Goal: Task Accomplishment & Management: Manage account settings

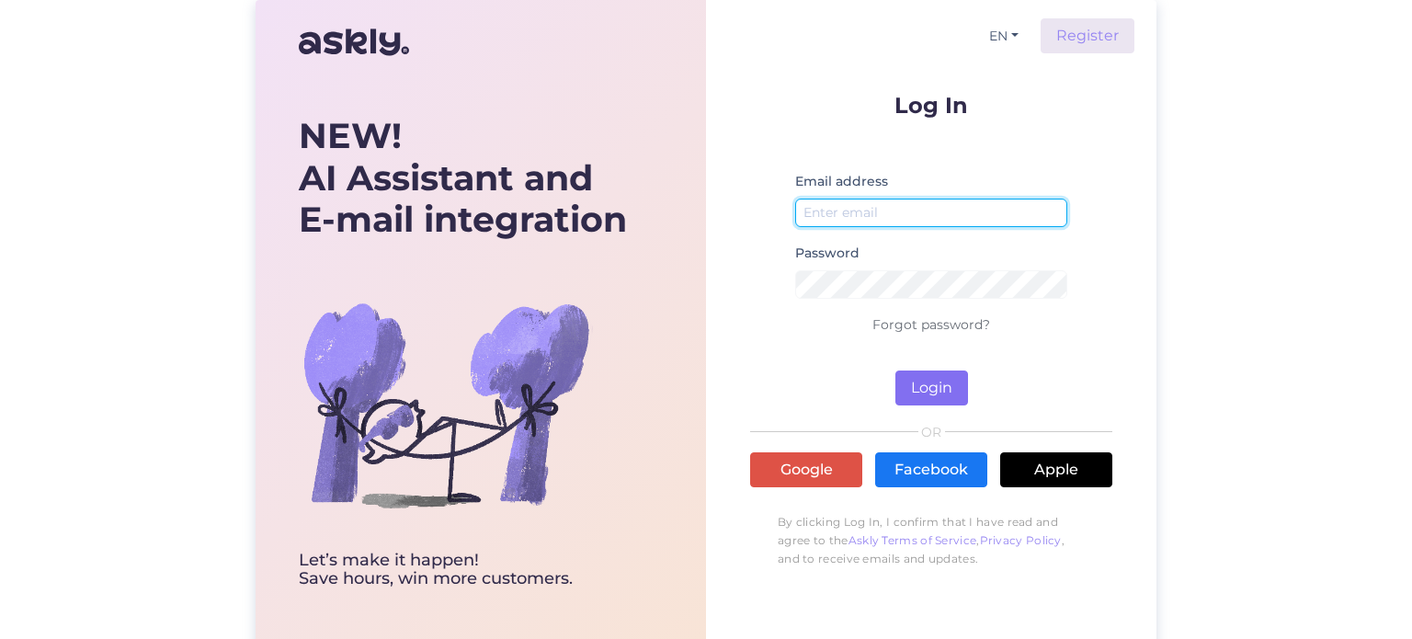
type input "[EMAIL_ADDRESS][DOMAIN_NAME]"
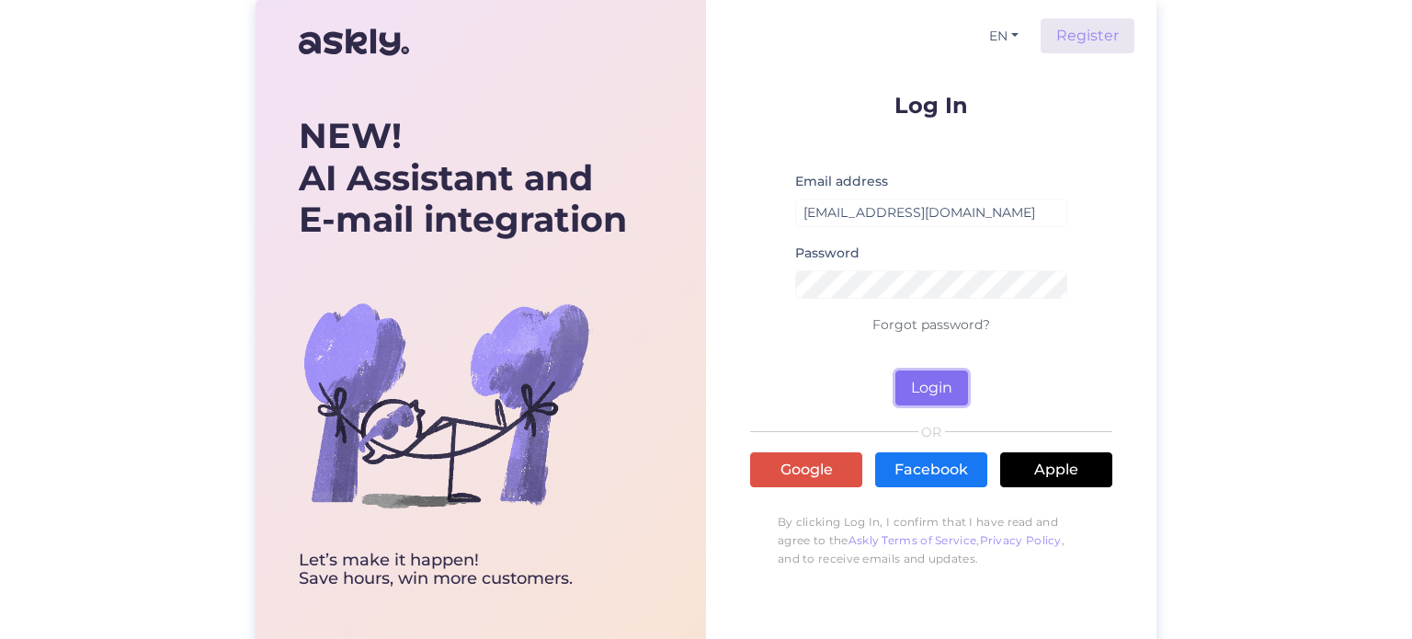
click at [922, 377] on button "Login" at bounding box center [931, 388] width 73 height 35
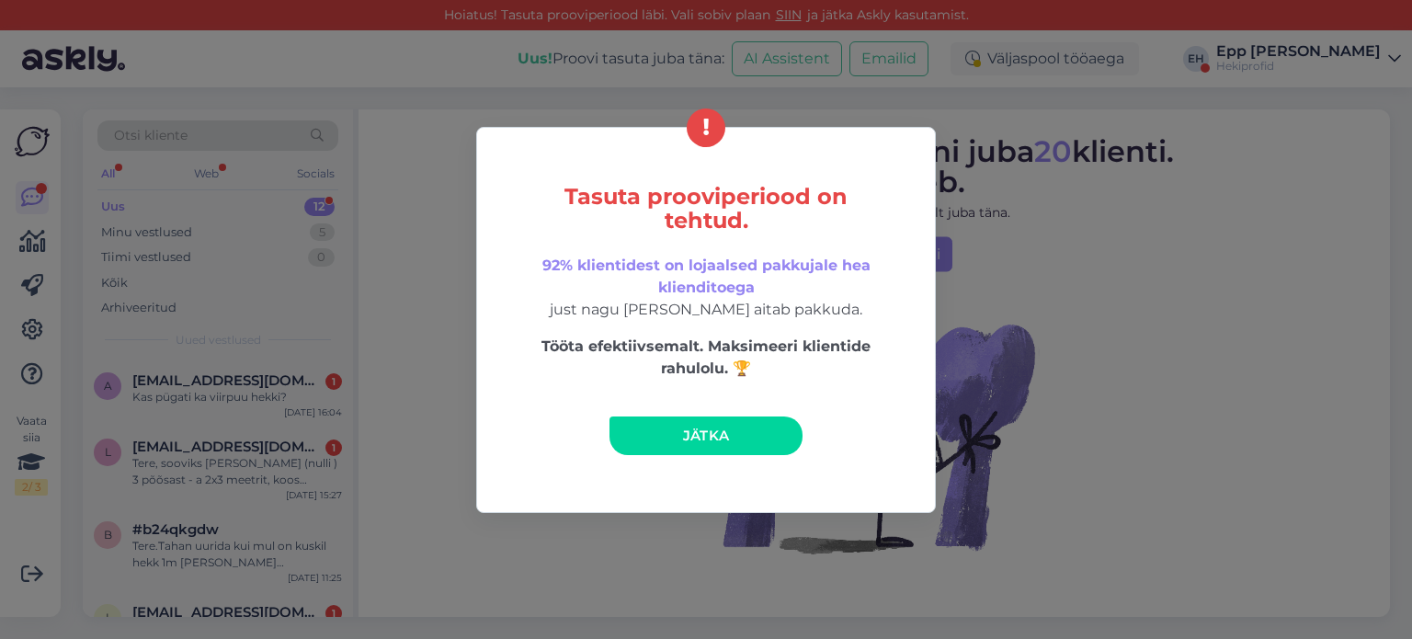
click at [597, 268] on span "92% klientidest on lojaalsed pakkujale hea klienditoega" at bounding box center [706, 277] width 328 height 40
click at [729, 428] on link "Jätka" at bounding box center [706, 435] width 193 height 39
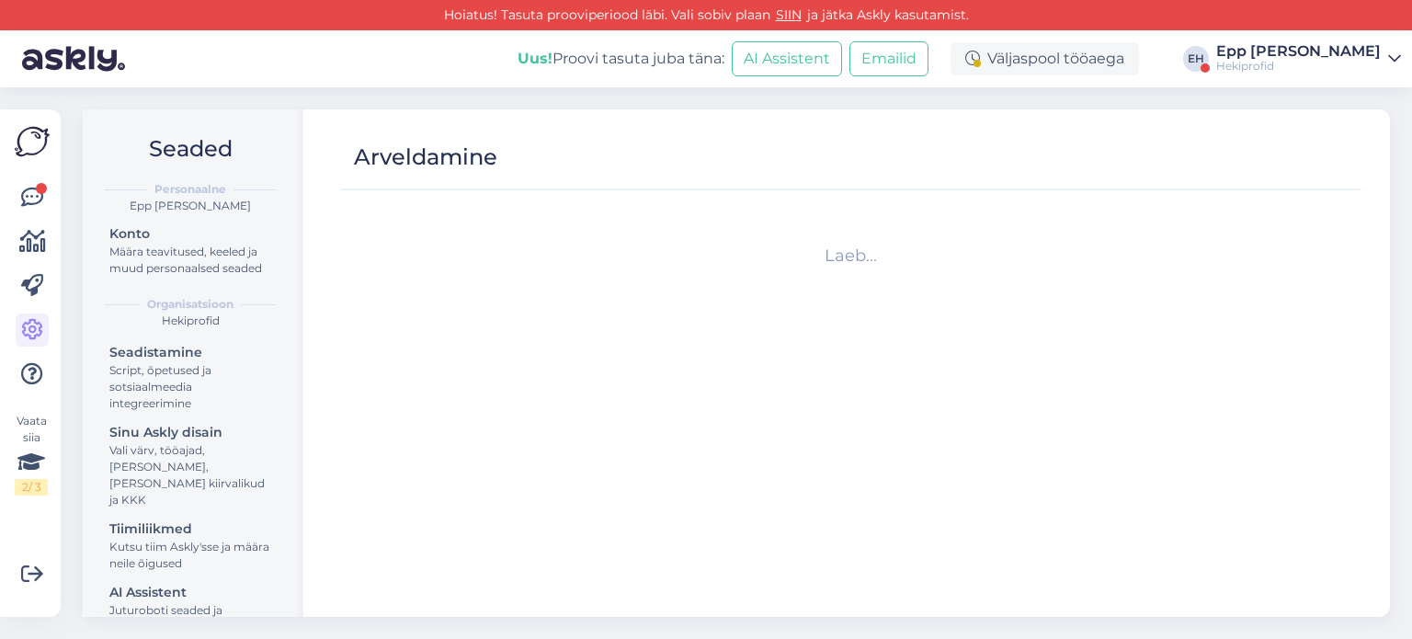
click at [1328, 70] on div "Hekiprofid" at bounding box center [1298, 66] width 165 height 15
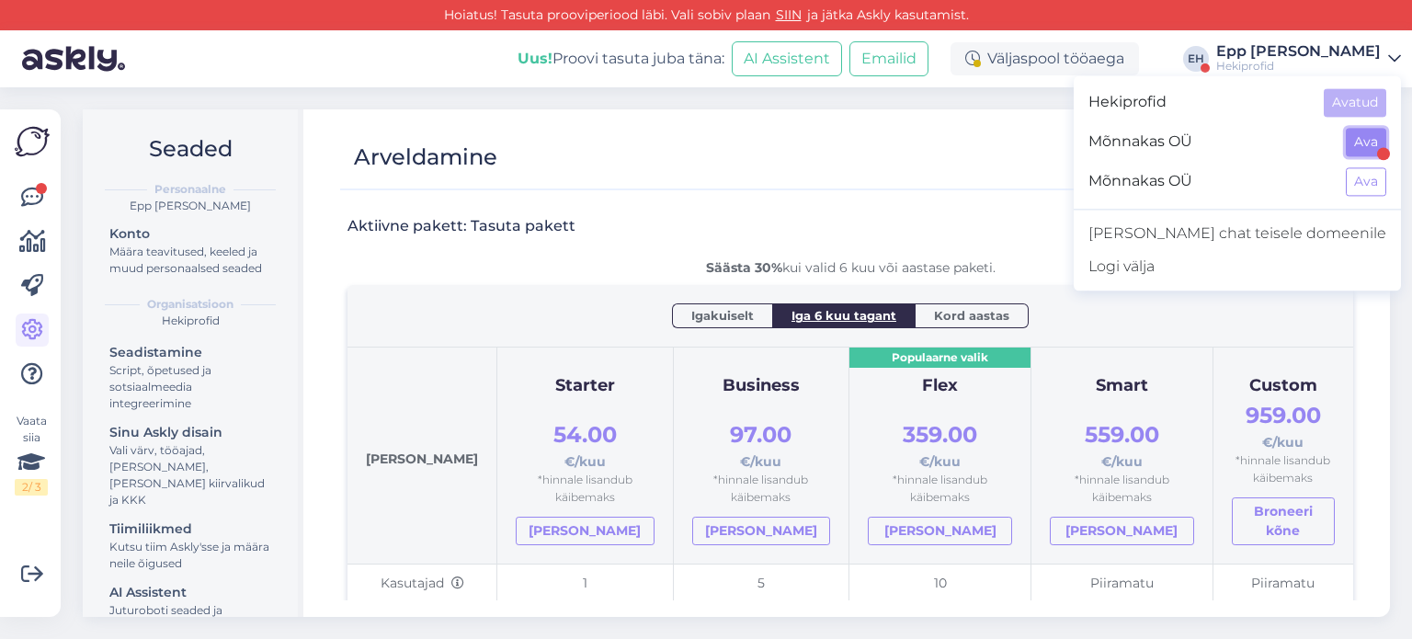
click at [1371, 135] on button "Ava" at bounding box center [1366, 142] width 40 height 29
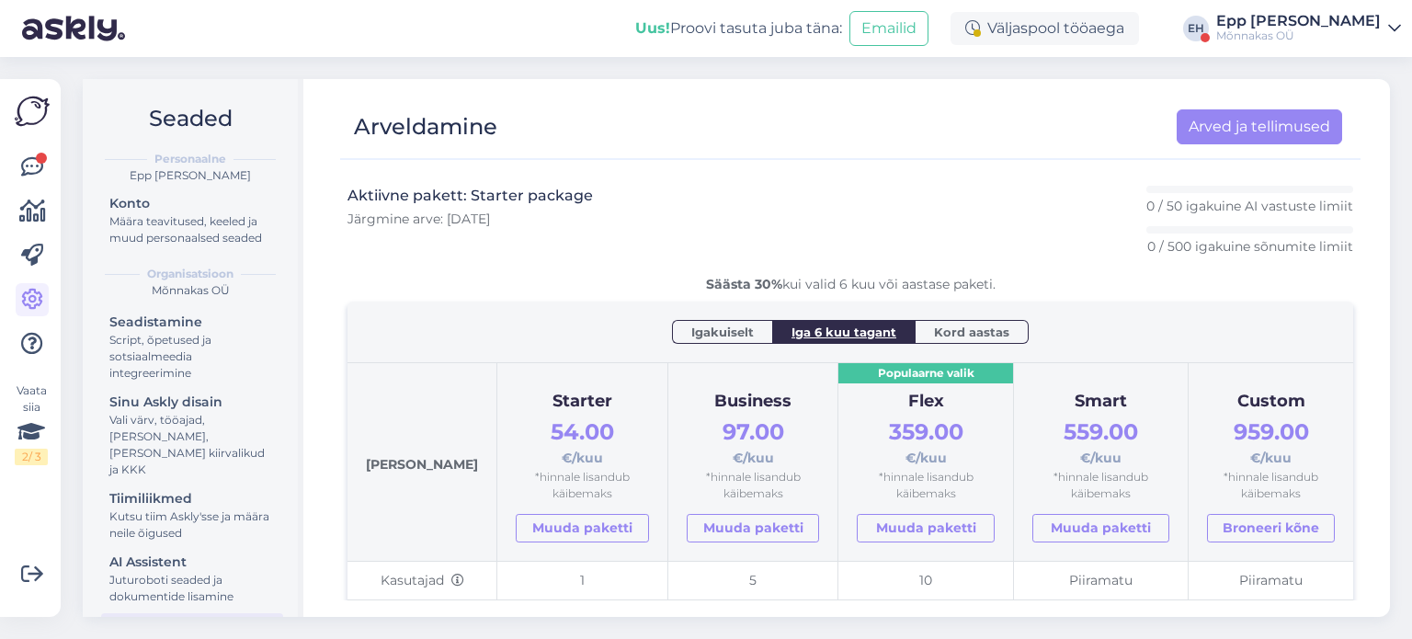
click at [655, 237] on div "Aktiivne pakett: Starter package Järgmine arve: Sep 18 2025 0 / 50 igakuine AI …" at bounding box center [851, 230] width 1006 height 89
click at [1187, 116] on link "Arved ja tellimused" at bounding box center [1259, 126] width 165 height 35
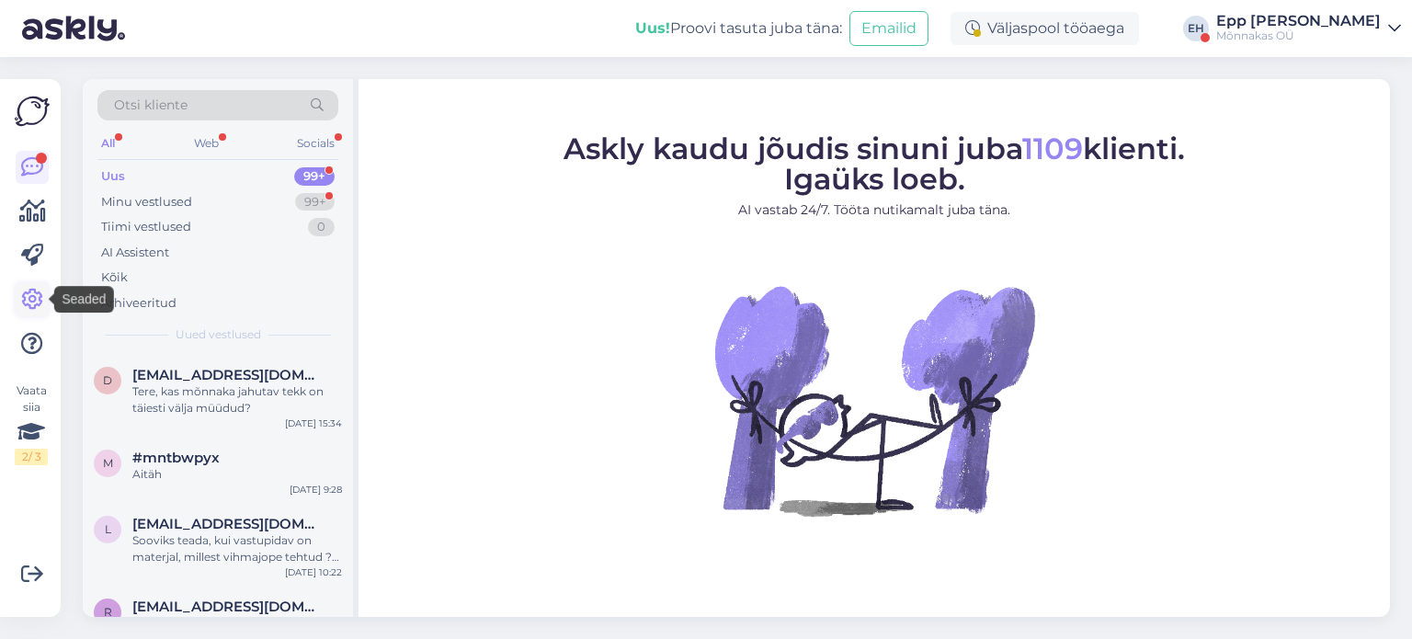
click at [34, 297] on icon at bounding box center [32, 300] width 22 height 22
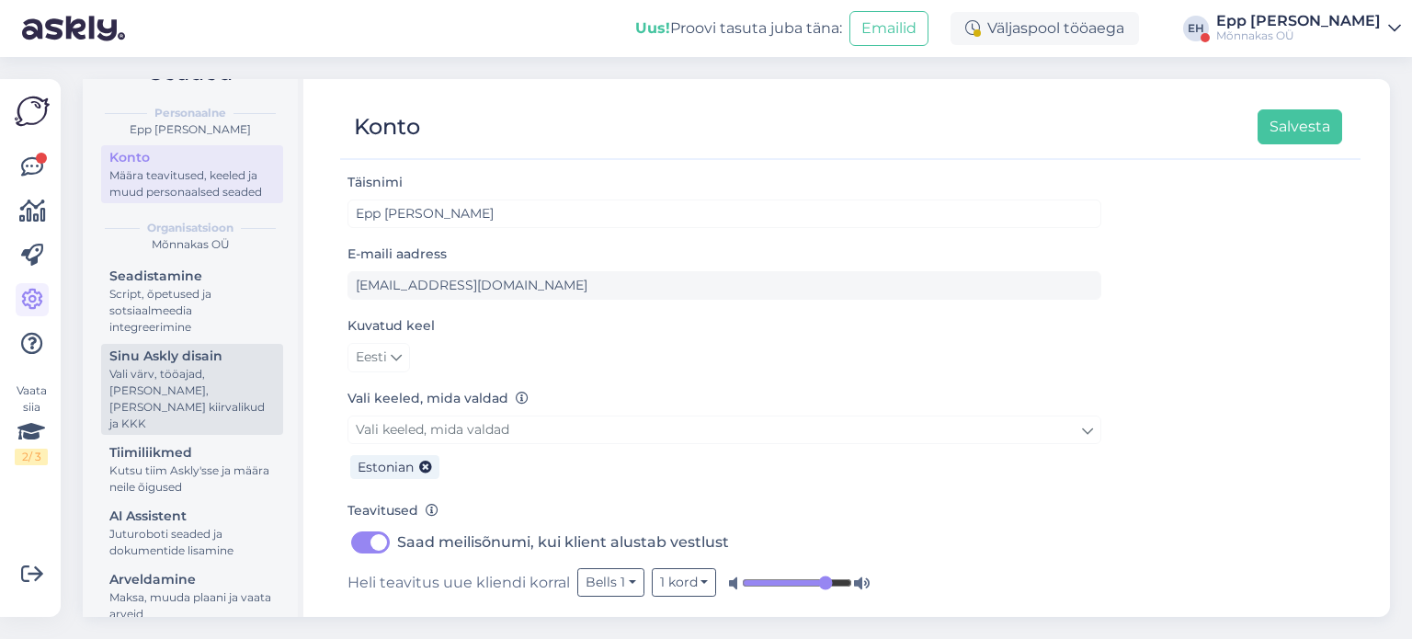
scroll to position [70, 0]
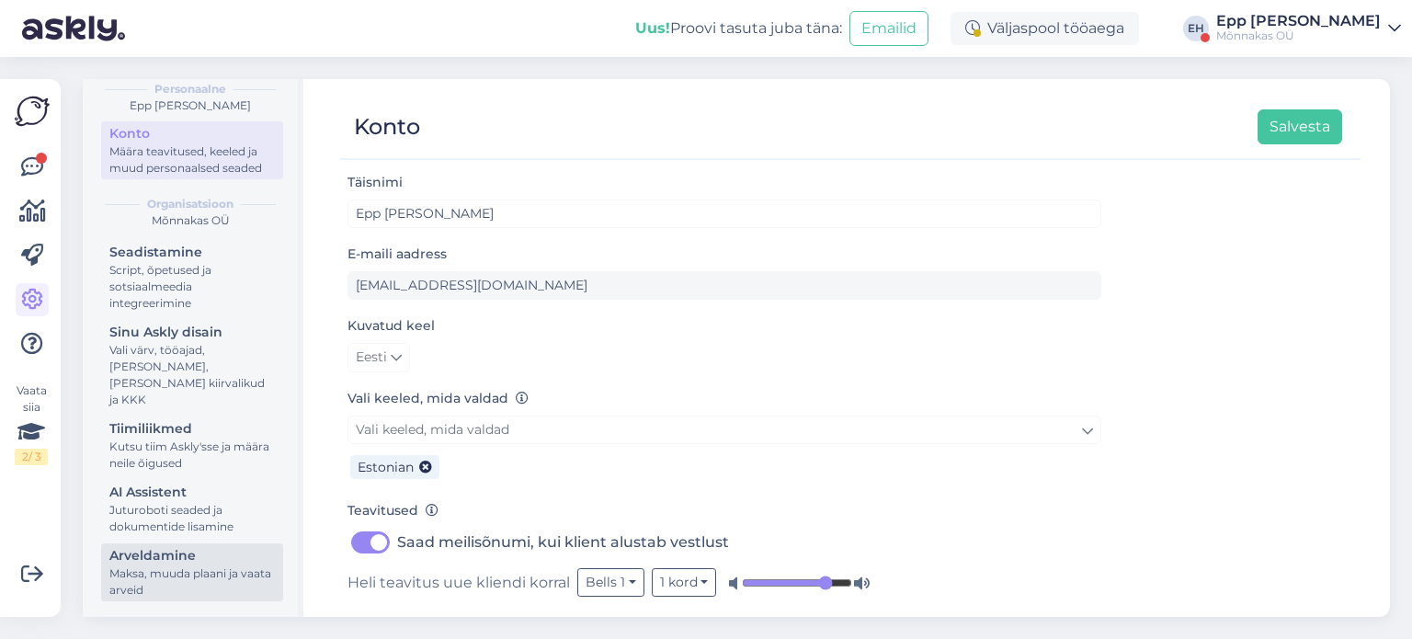
click at [147, 574] on div "Maksa, muuda plaani ja vaata arveid" at bounding box center [191, 581] width 165 height 33
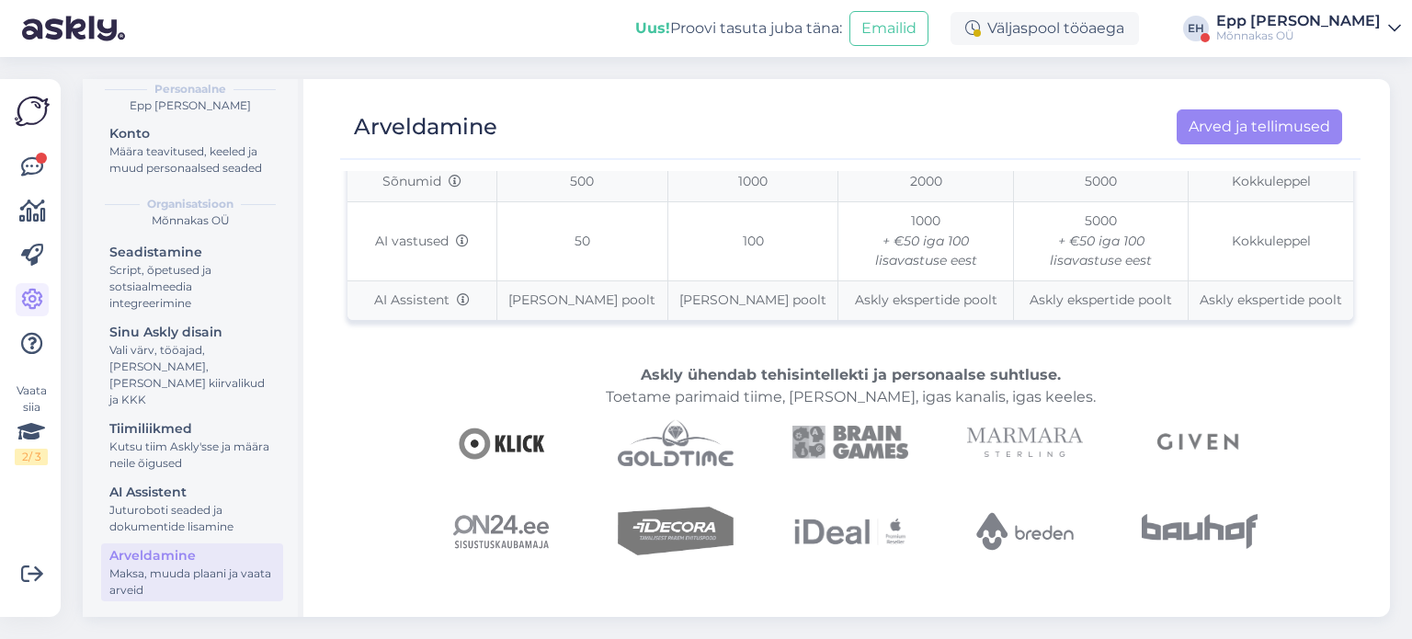
scroll to position [460, 0]
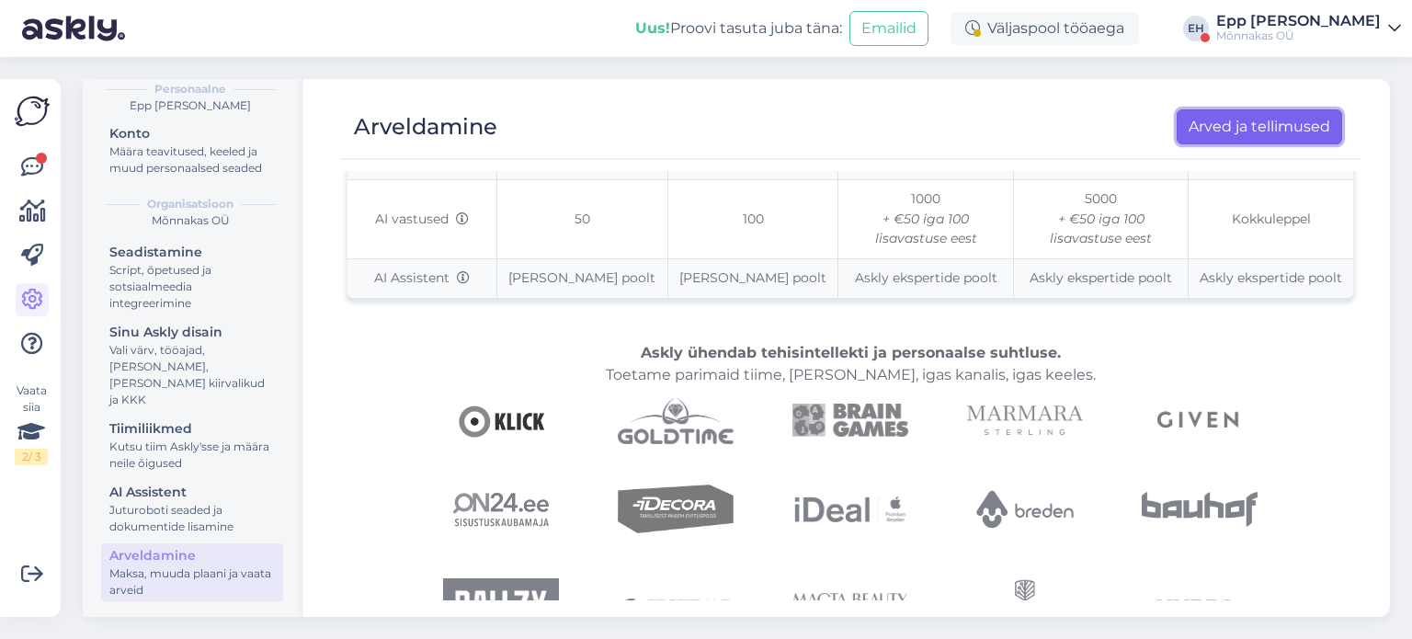
click at [1257, 134] on link "Arved ja tellimused" at bounding box center [1259, 126] width 165 height 35
